Goal: Find specific page/section

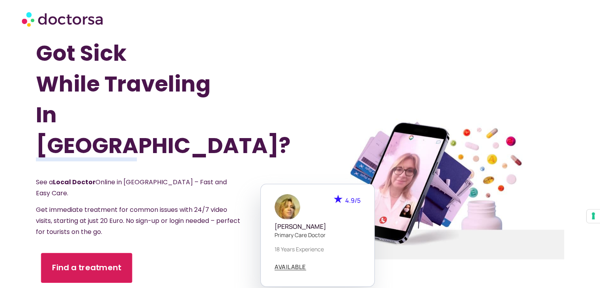
click at [57, 253] on link "Find a treatment" at bounding box center [86, 268] width 91 height 30
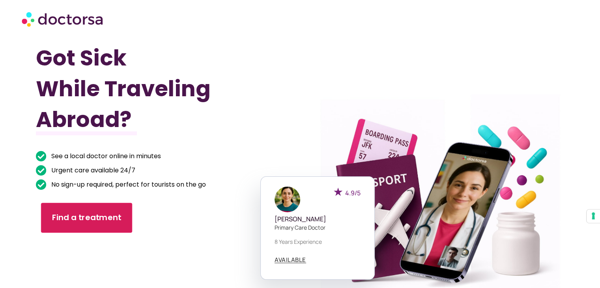
click at [95, 223] on link "Find a treatment" at bounding box center [86, 218] width 91 height 30
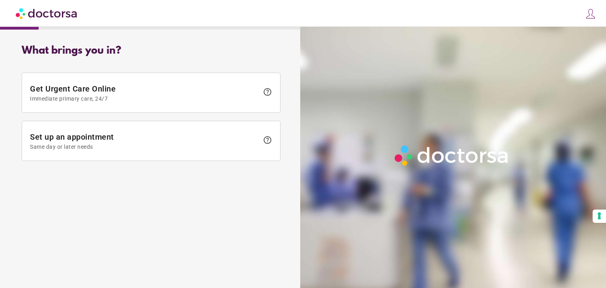
click at [49, 13] on img at bounding box center [47, 13] width 62 height 18
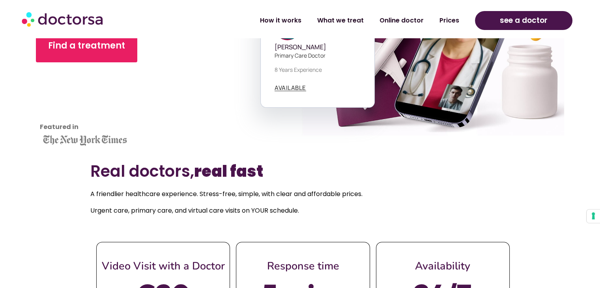
scroll to position [172, 0]
